Goal: Transaction & Acquisition: Purchase product/service

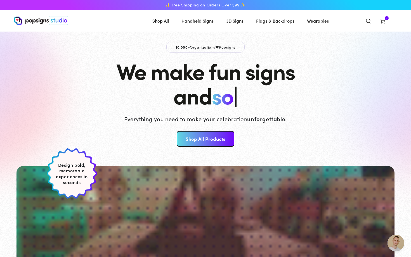
click at [383, 21] on icon at bounding box center [383, 21] width 6 height 6
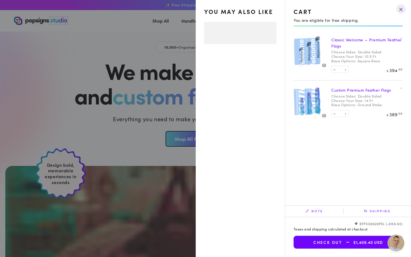
select select "**********"
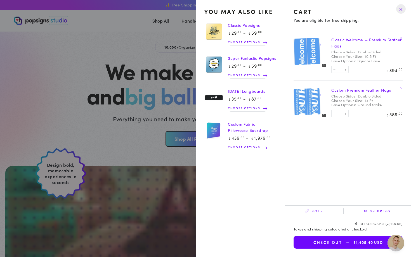
click at [372, 41] on link "Classic Welcome — Premium Feather Flags" at bounding box center [366, 43] width 70 height 12
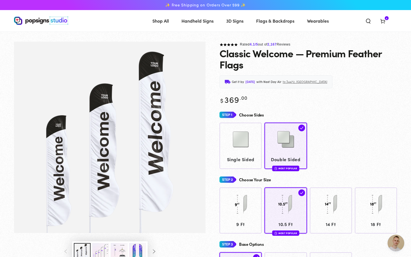
click at [387, 23] on span "Cart 4 4 items" at bounding box center [383, 21] width 15 height 12
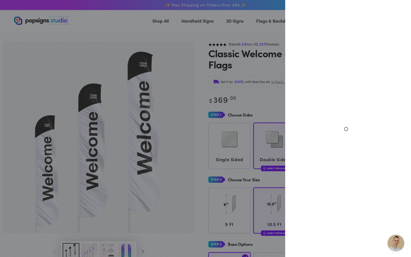
select select "**********"
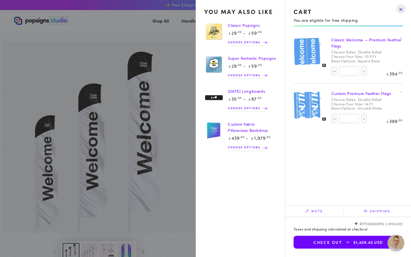
click at [305, 56] on img at bounding box center [306, 51] width 27 height 27
click at [322, 53] on img at bounding box center [314, 51] width 23 height 23
click at [308, 59] on img at bounding box center [306, 51] width 27 height 27
click at [324, 66] on div at bounding box center [311, 52] width 34 height 34
click at [313, 68] on div at bounding box center [311, 52] width 34 height 34
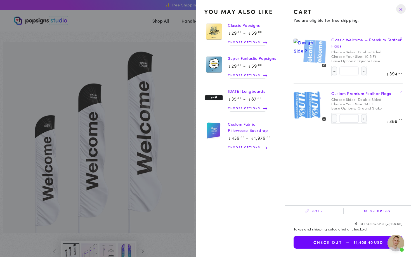
click at [373, 109] on dd "Ground Stake" at bounding box center [370, 108] width 24 height 4
click at [347, 159] on div "You may also like Classic Popsigns Regular price $ 29 .00 $ 59 .00 Regular pric…" at bounding box center [346, 116] width 122 height 162
click at [310, 105] on img at bounding box center [306, 105] width 27 height 27
click at [353, 96] on link "Custom Premium Feather Flags" at bounding box center [361, 94] width 60 height 6
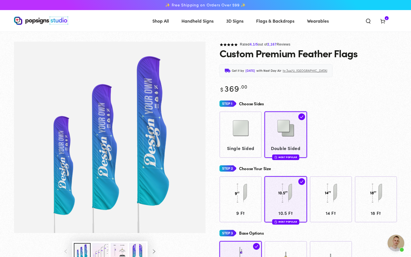
click at [386, 21] on span "Cart 4 4 items" at bounding box center [383, 21] width 15 height 12
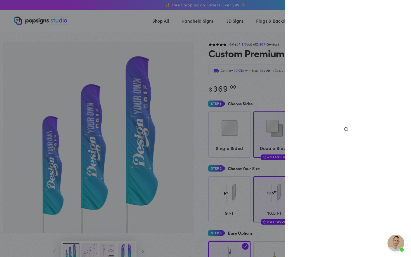
select select "**********"
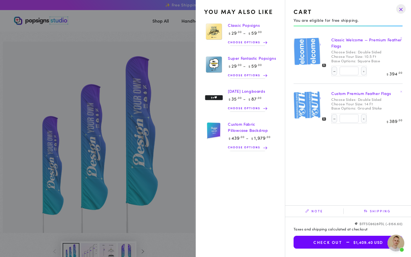
click at [312, 101] on img at bounding box center [306, 105] width 27 height 27
click at [310, 103] on img at bounding box center [306, 105] width 27 height 27
click at [395, 242] on span "Open chat" at bounding box center [396, 243] width 17 height 17
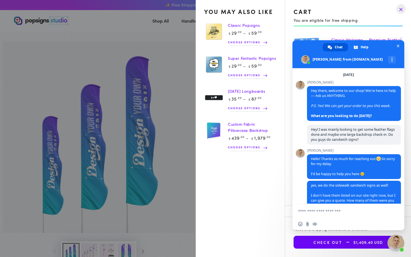
scroll to position [302, 0]
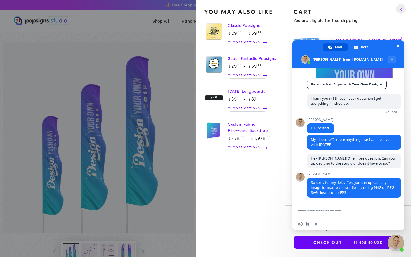
click at [333, 209] on textarea "Compose your message..." at bounding box center [342, 211] width 89 height 14
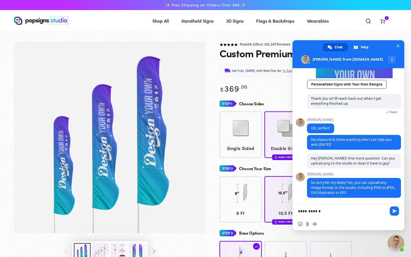
type textarea "**********"
